Goal: Check status

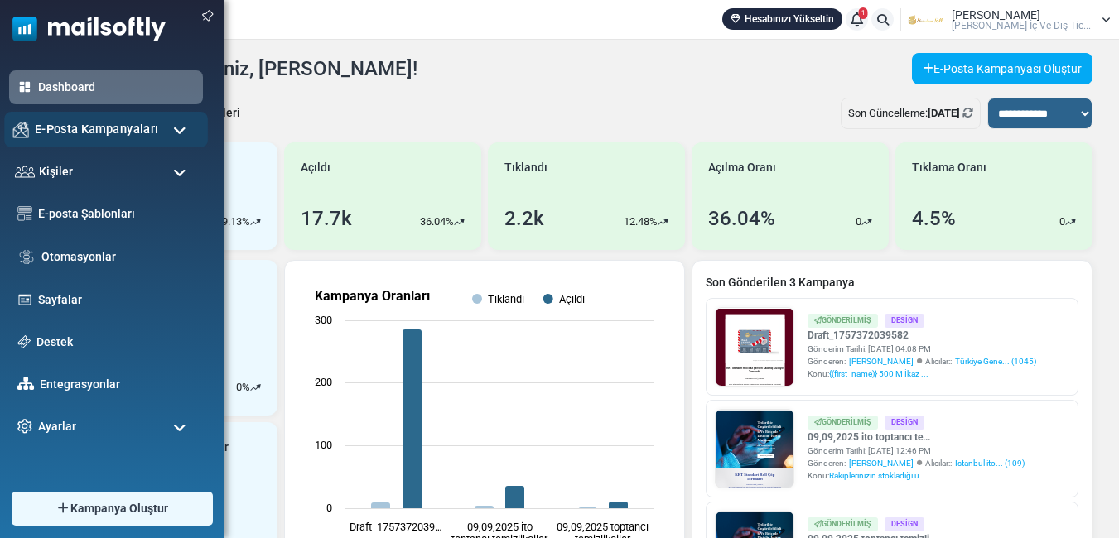
click at [98, 128] on span "E-Posta Kampanyaları" at bounding box center [96, 129] width 123 height 18
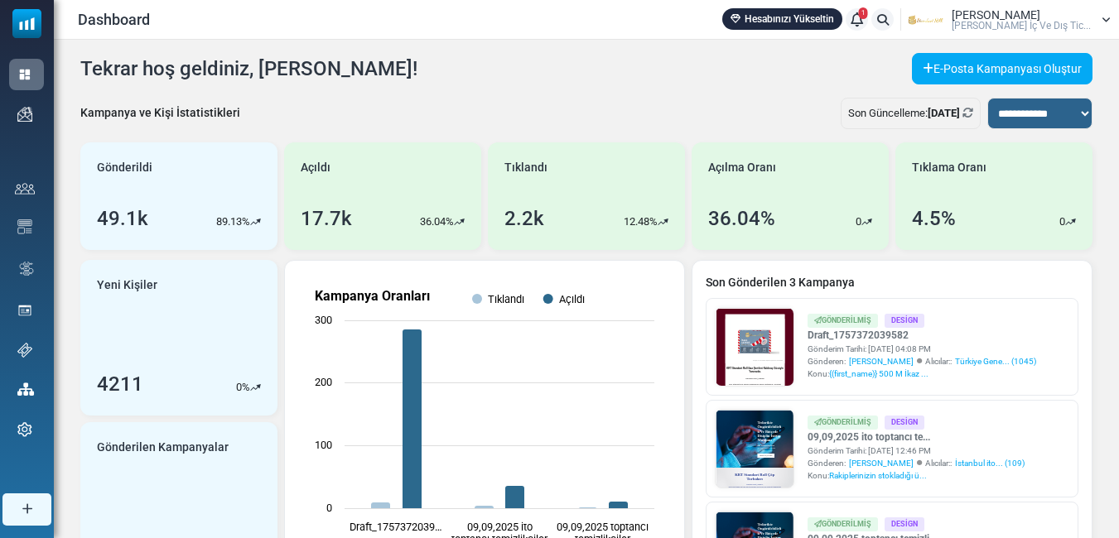
click at [0, 0] on link "Kampanyalar" at bounding box center [0, 0] width 0 height 0
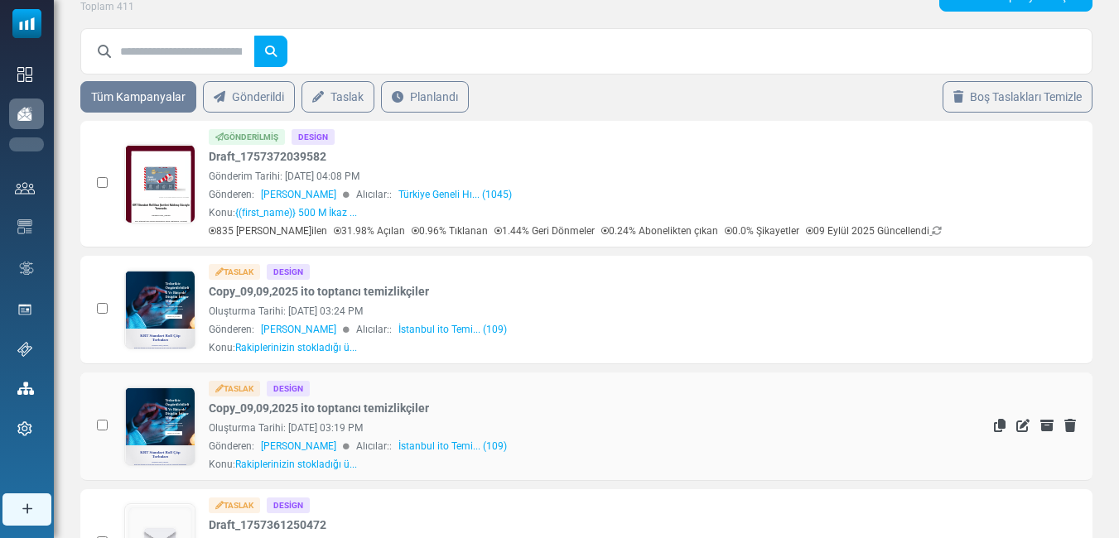
scroll to position [166, 0]
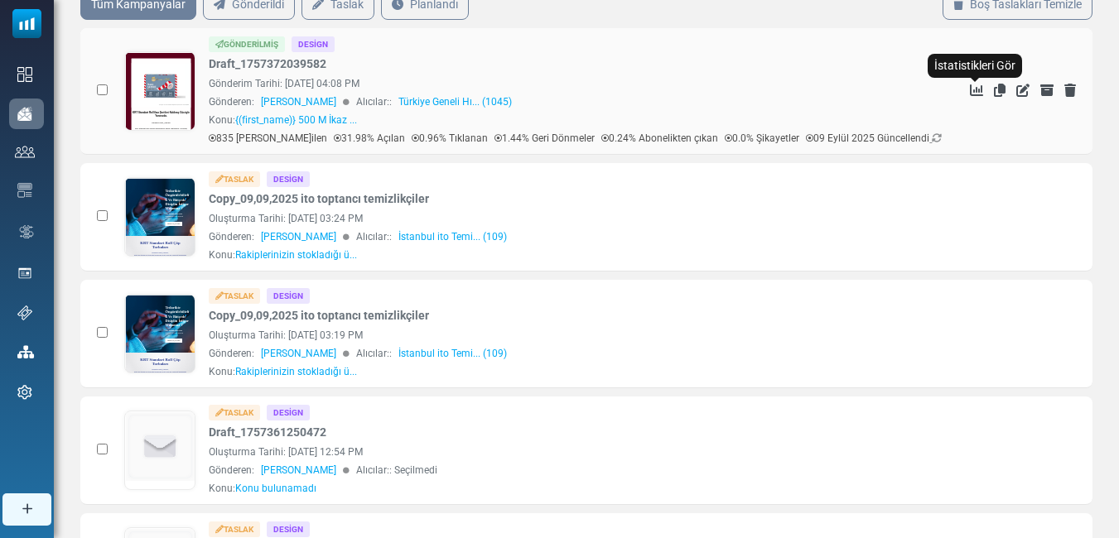
click at [974, 91] on icon "İstatistikleri Gör" at bounding box center [976, 90] width 13 height 13
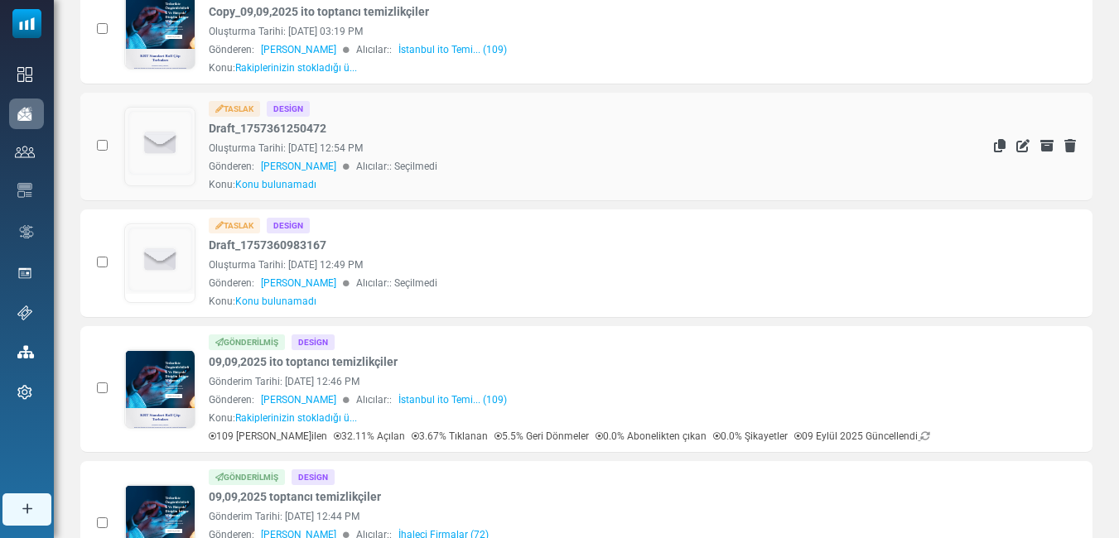
scroll to position [497, 0]
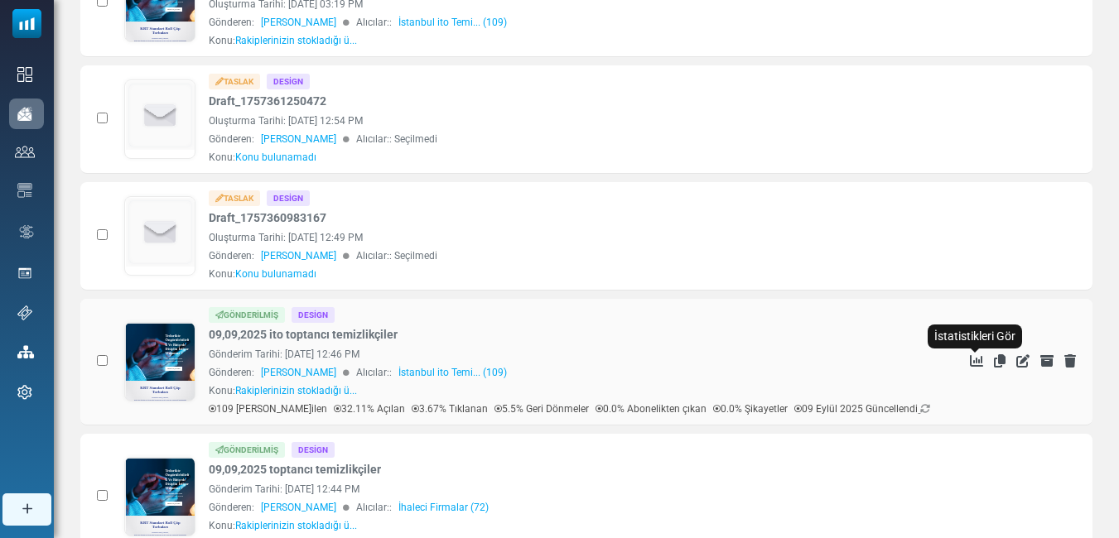
click at [977, 359] on icon "İstatistikleri Gör" at bounding box center [976, 360] width 13 height 13
click at [973, 363] on icon "İstatistikleri Gör" at bounding box center [976, 360] width 13 height 13
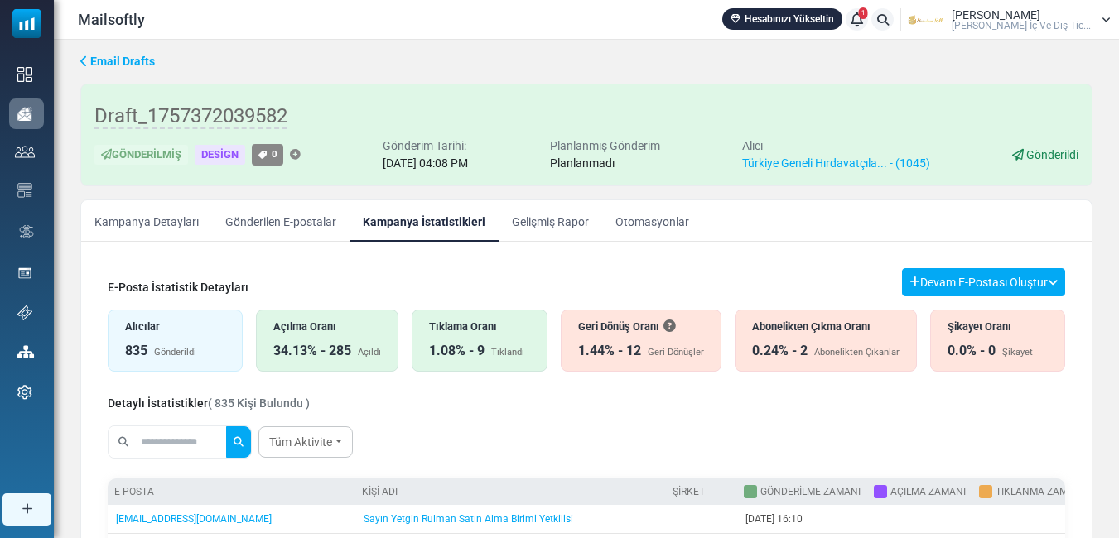
click at [441, 337] on div "Tıklama Oranı 1.08% - 9 Tıklandı" at bounding box center [479, 341] width 135 height 62
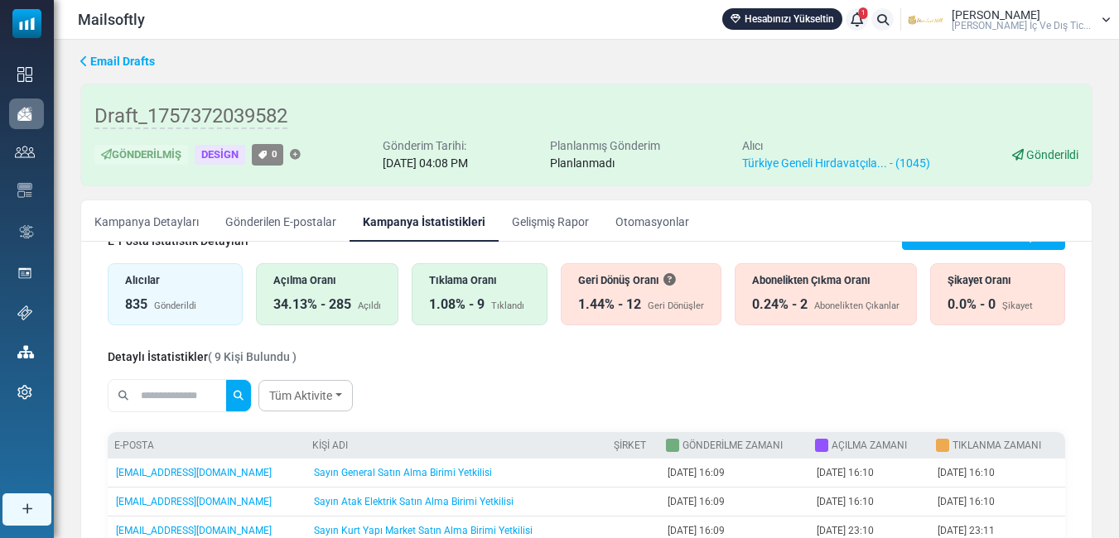
scroll to position [39, 0]
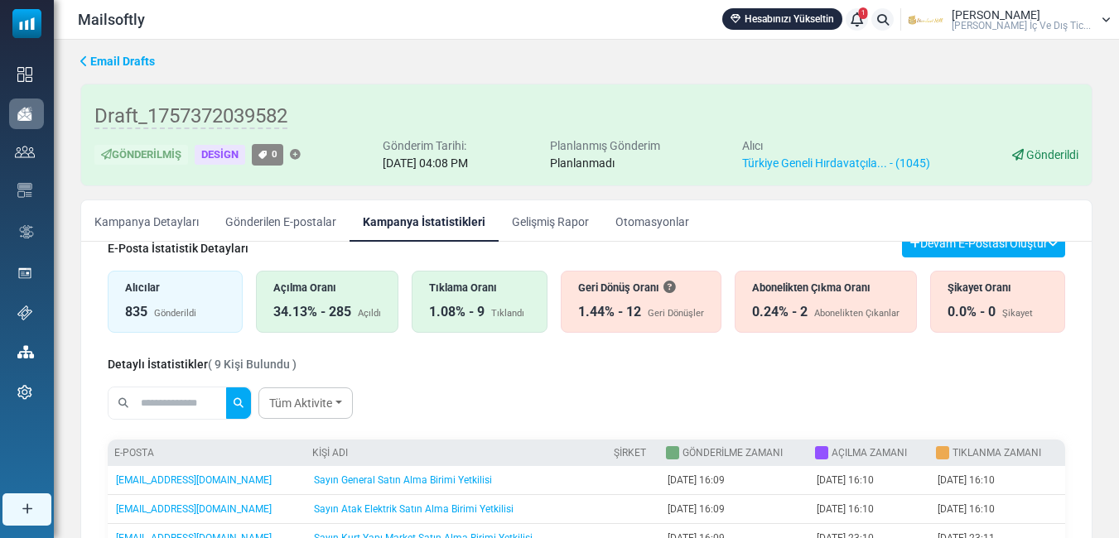
click at [493, 303] on div "1.08% - 9 Tıklandı" at bounding box center [479, 312] width 100 height 20
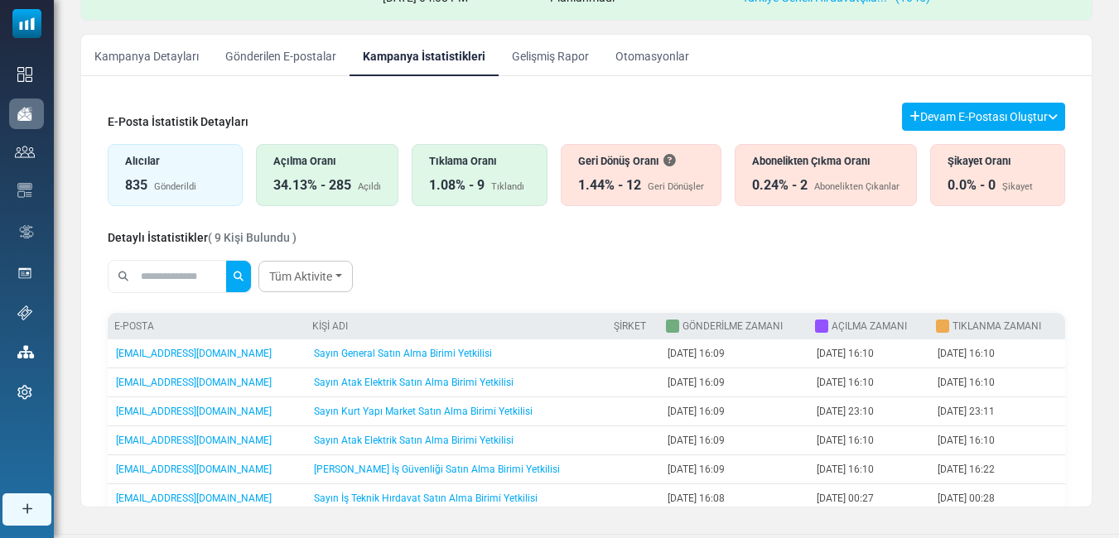
scroll to position [0, 0]
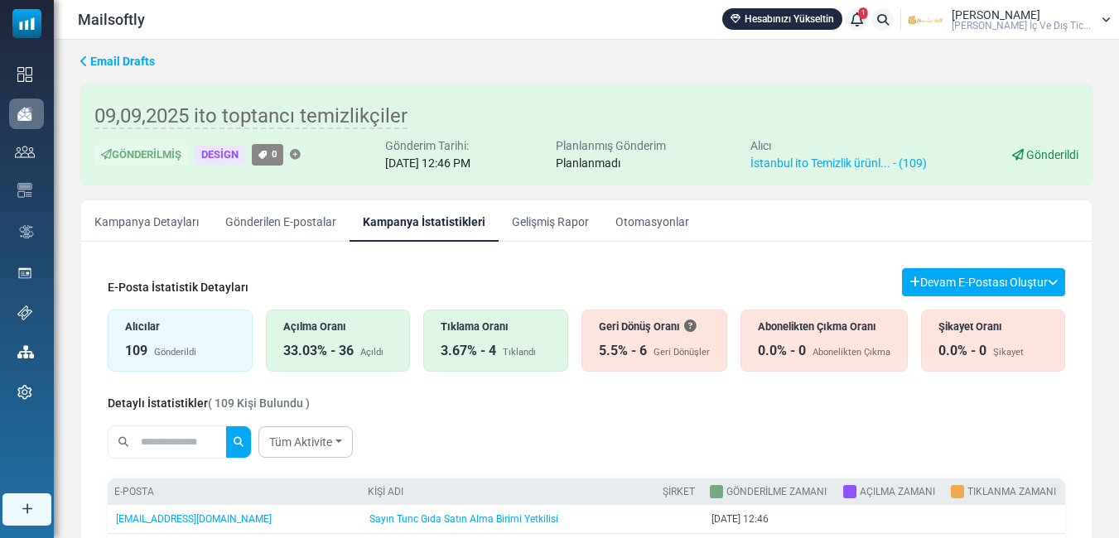
click at [318, 343] on div "33.03% - 36" at bounding box center [318, 351] width 70 height 20
click at [895, 88] on div "09,09,2025 ito toptancı temizlikçiler Gönderilmiş Design 0 Gönderim Tarihi: [DA…" at bounding box center [586, 135] width 1012 height 103
click at [337, 326] on div "Açılma Oranı" at bounding box center [338, 327] width 110 height 16
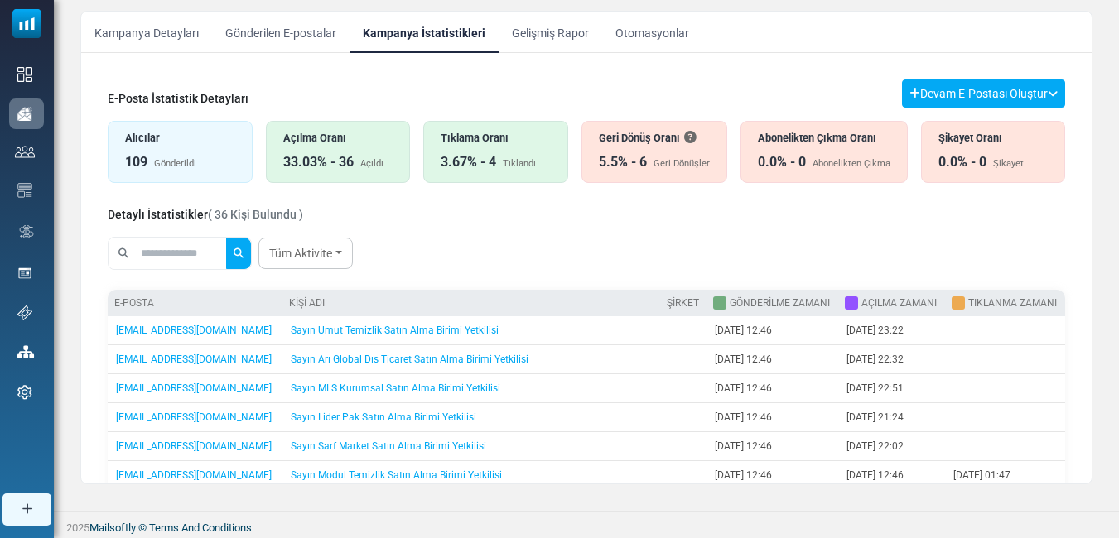
scroll to position [191, 0]
